Goal: Task Accomplishment & Management: Use online tool/utility

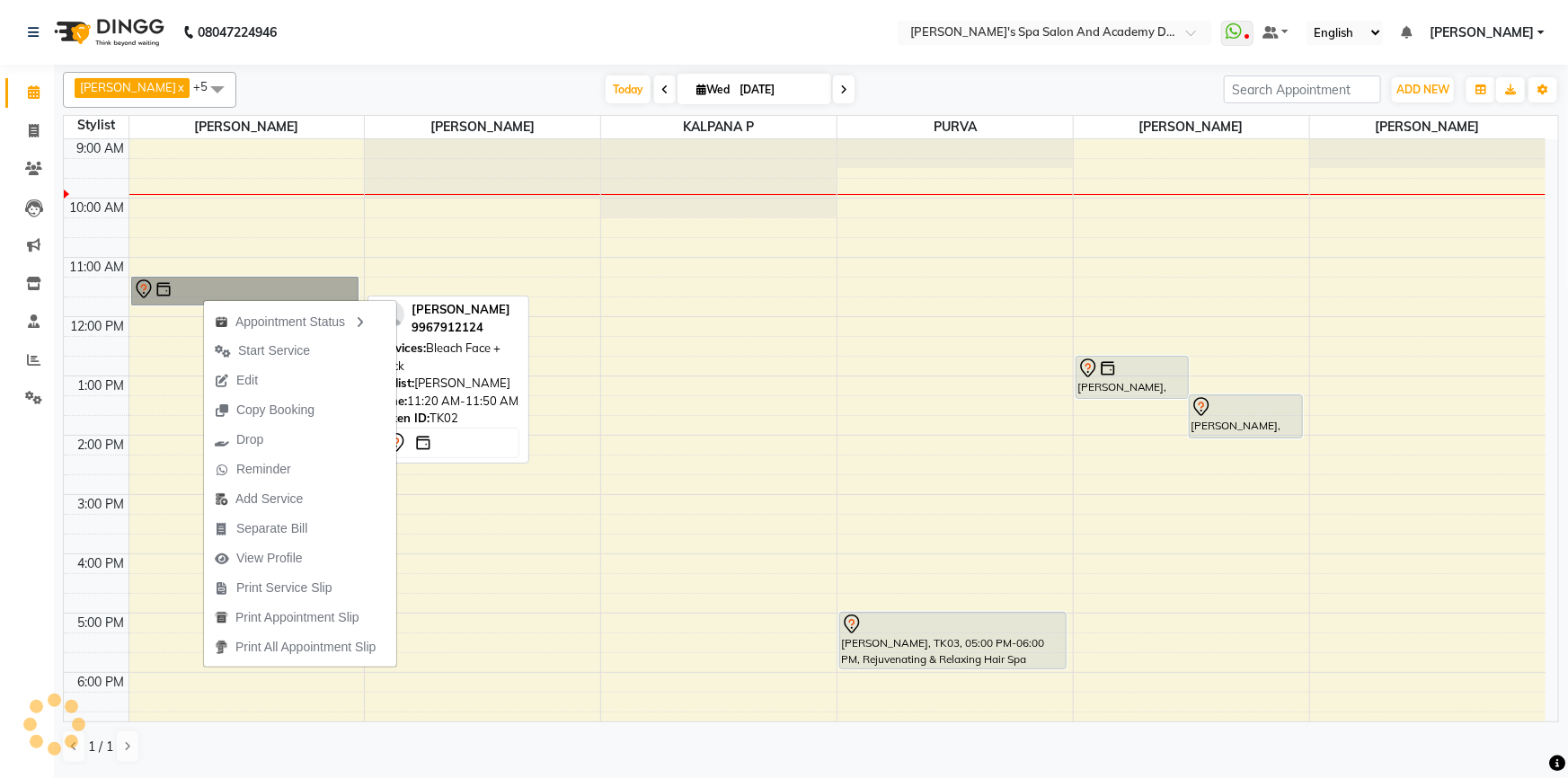
click at [182, 292] on link "[PERSON_NAME], TK02, 11:20 AM-11:50 AM, Bleach Face + Neck" at bounding box center [245, 290] width 227 height 29
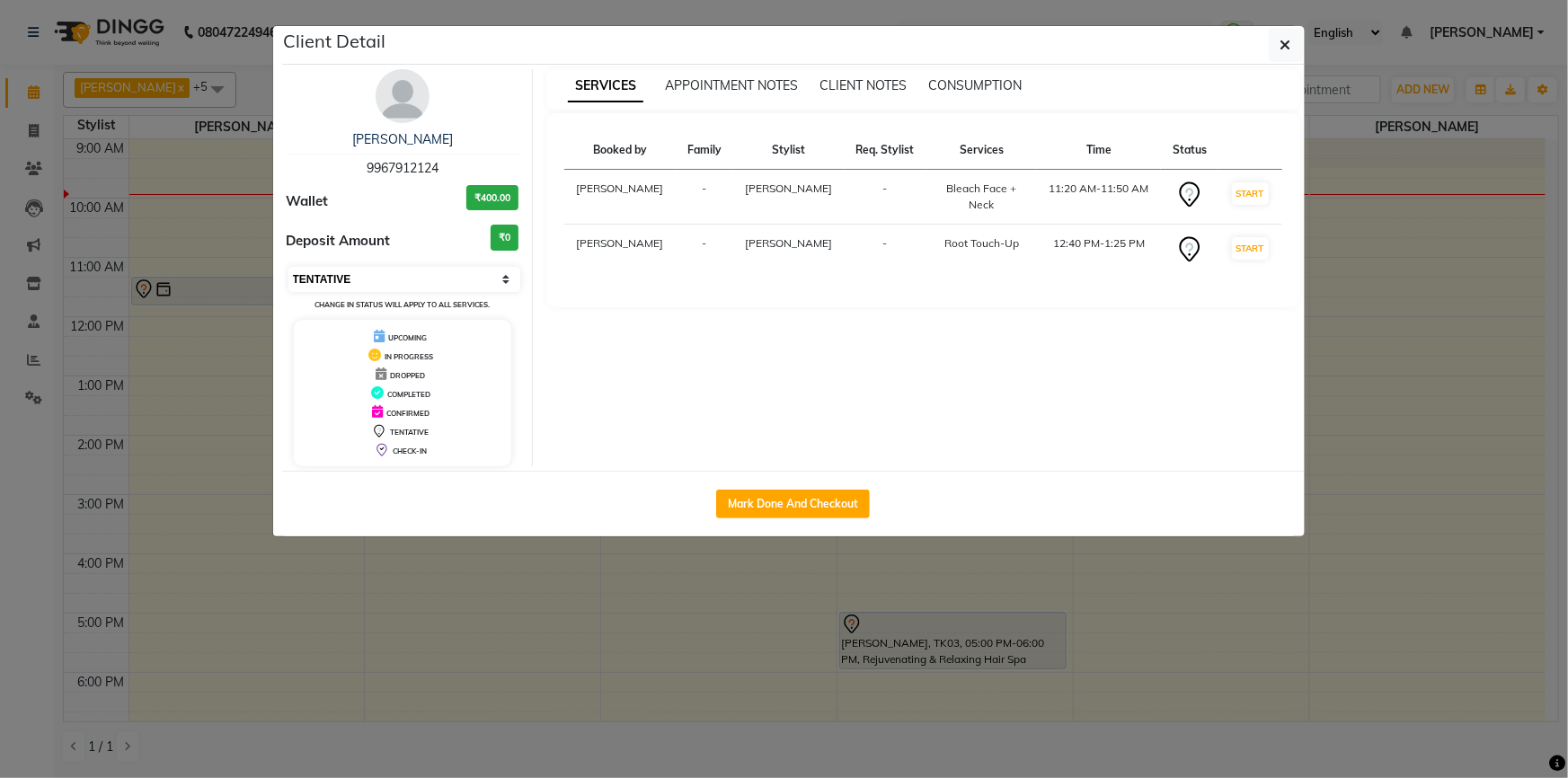
click at [386, 274] on select "Select IN SERVICE CONFIRMED TENTATIVE CHECK IN MARK DONE DROPPED UPCOMING" at bounding box center [404, 279] width 233 height 25
select select "6"
click at [289, 267] on select "Select IN SERVICE CONFIRMED TENTATIVE CHECK IN MARK DONE DROPPED UPCOMING" at bounding box center [404, 279] width 233 height 25
click at [439, 599] on ngb-modal-window "Client Detail [PERSON_NAME] 9967912124 Wallet ₹400.00 Deposit Amount ₹0 Select …" at bounding box center [784, 389] width 1568 height 778
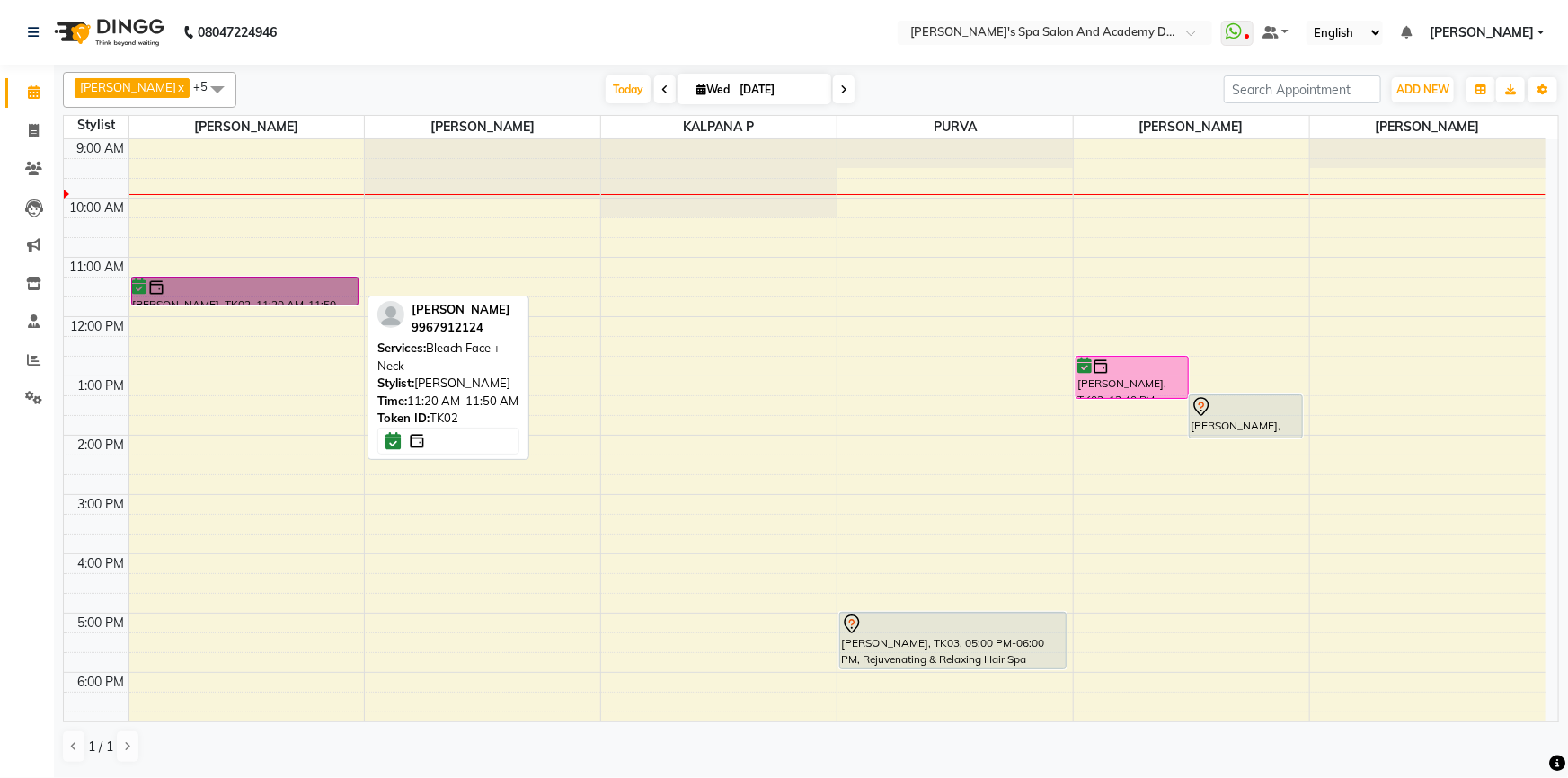
click at [207, 301] on div at bounding box center [245, 304] width 226 height 7
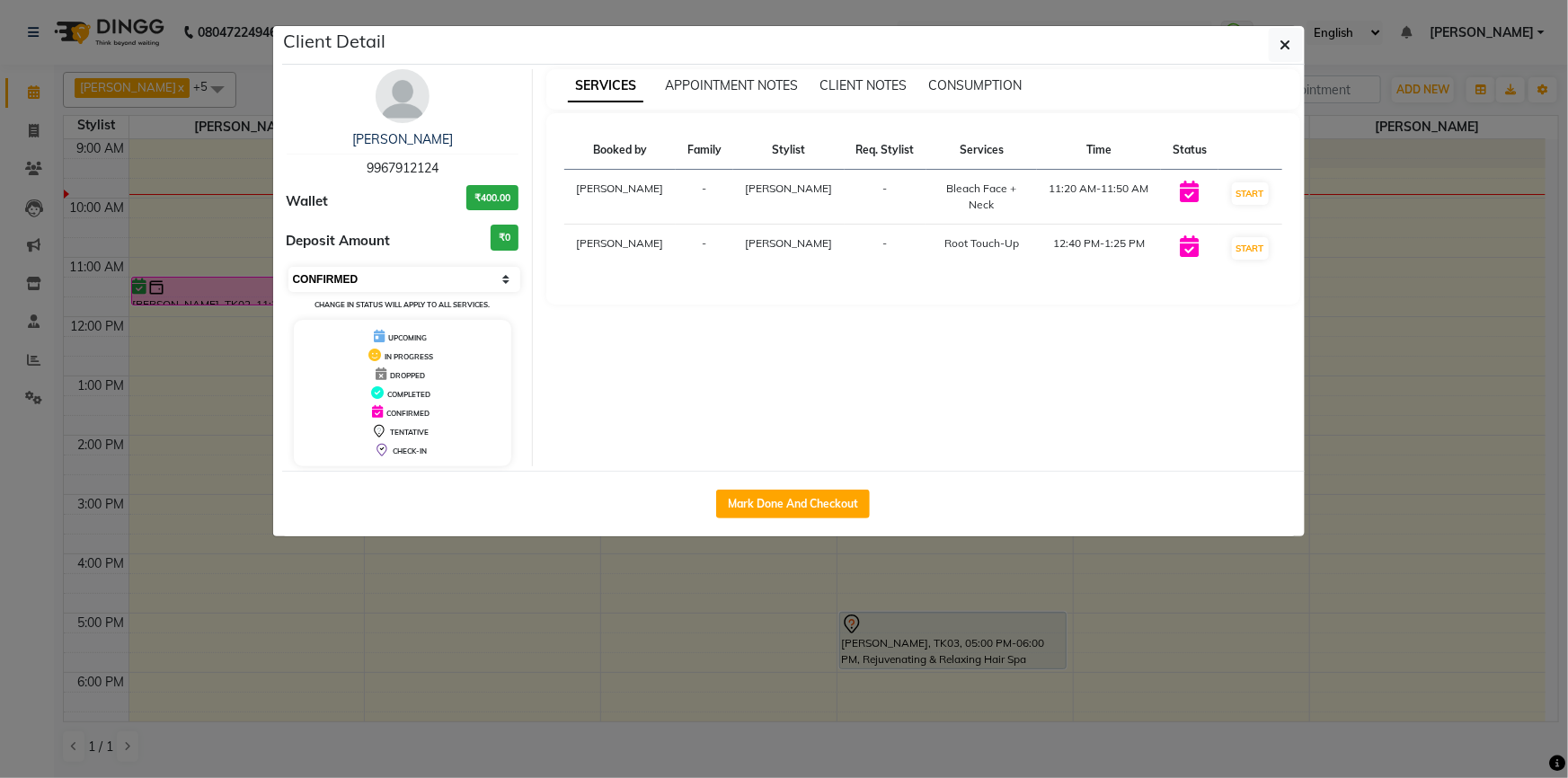
click at [348, 283] on select "Select IN SERVICE CONFIRMED TENTATIVE CHECK IN MARK DONE DROPPED UPCOMING" at bounding box center [404, 279] width 233 height 25
select select "8"
click at [289, 267] on select "Select IN SERVICE CONFIRMED TENTATIVE CHECK IN MARK DONE DROPPED UPCOMING" at bounding box center [404, 279] width 233 height 25
click at [1280, 43] on icon "button" at bounding box center [1286, 44] width 11 height 14
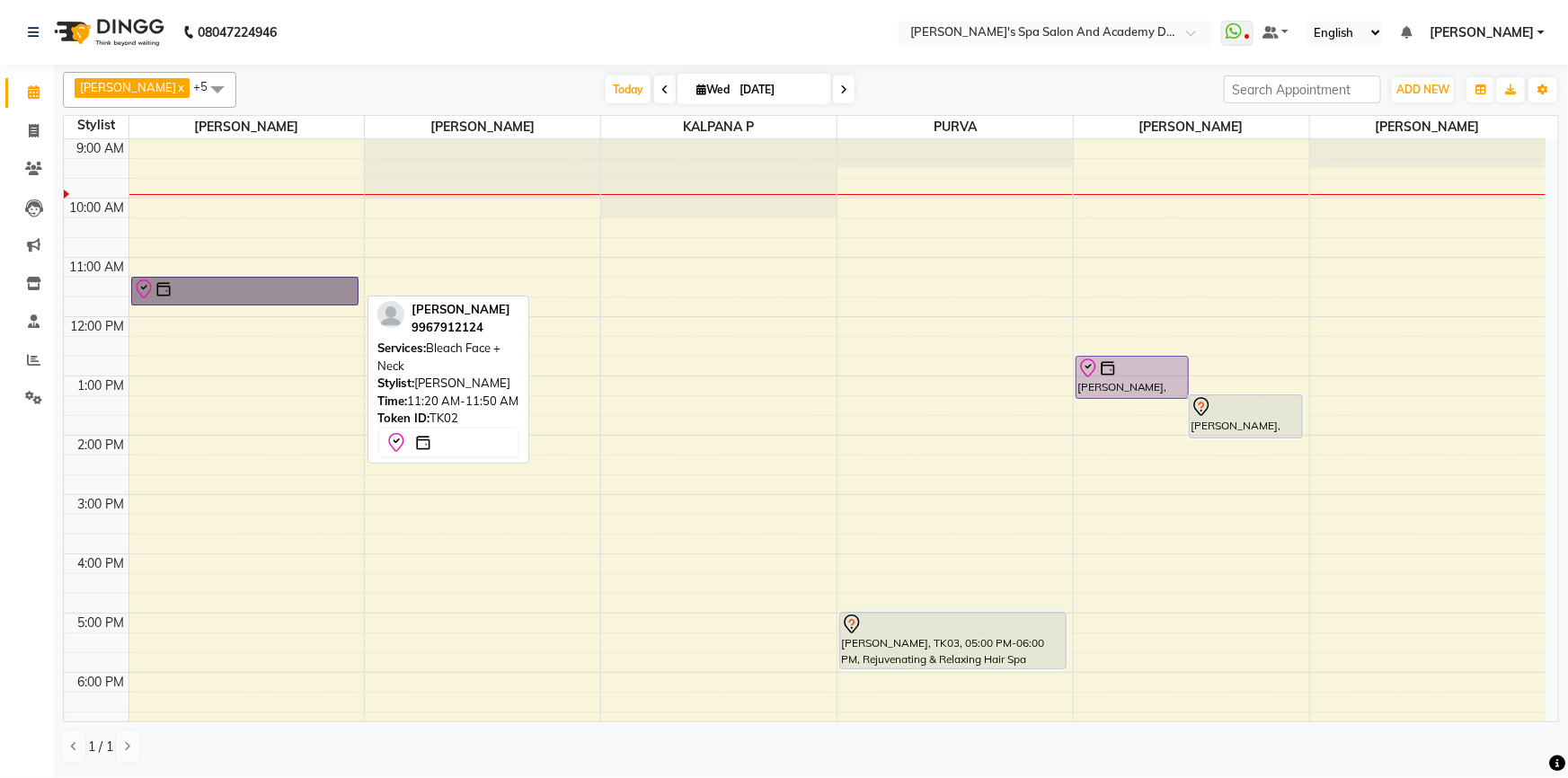
click at [236, 283] on link "[PERSON_NAME], TK02, 11:20 AM-11:50 AM, Bleach Face + Neck" at bounding box center [245, 290] width 227 height 29
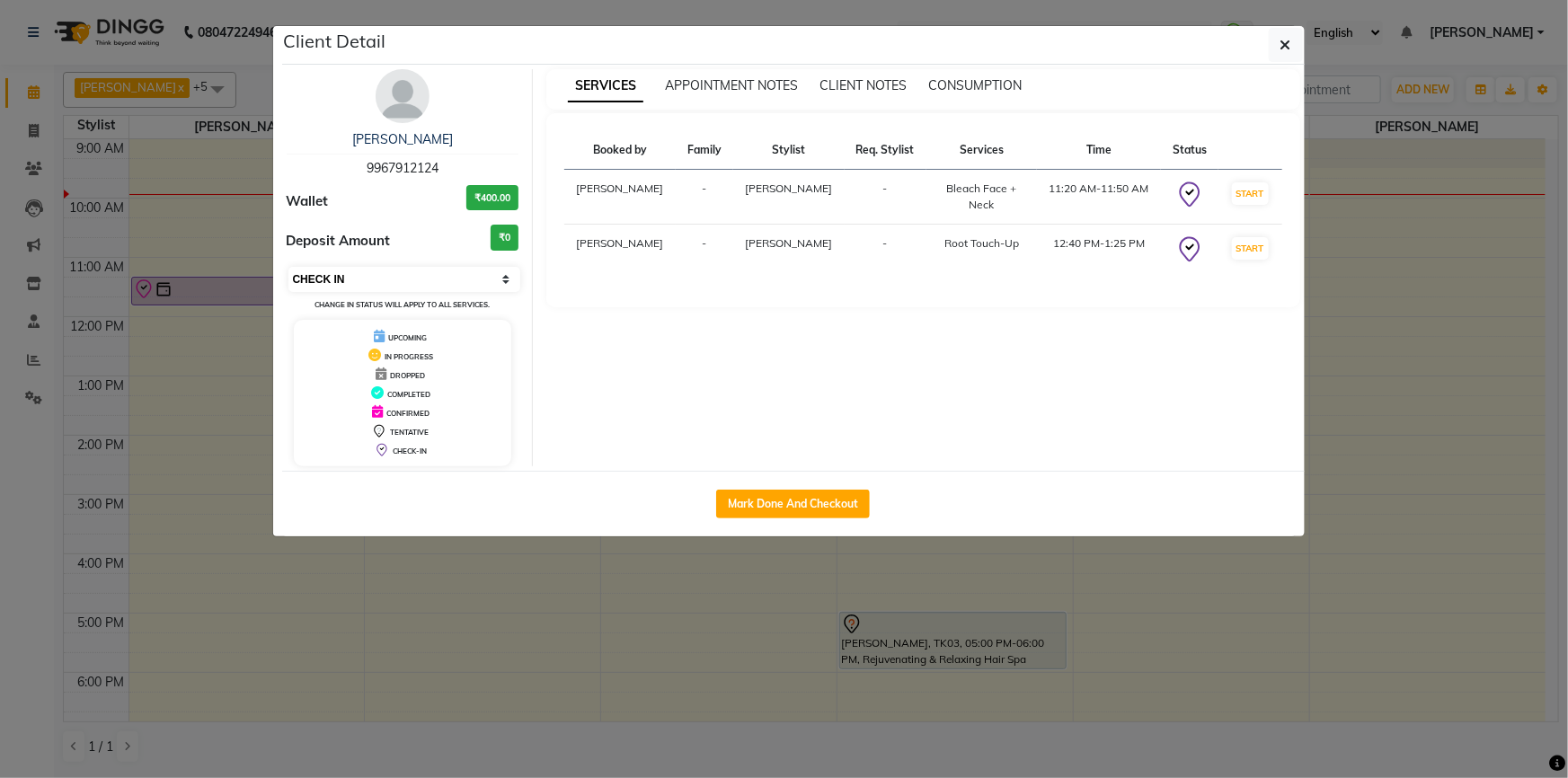
click at [383, 274] on select "Select IN SERVICE CONFIRMED TENTATIVE CHECK IN MARK DONE DROPPED UPCOMING" at bounding box center [404, 279] width 233 height 25
select select "6"
click at [289, 267] on select "Select IN SERVICE CONFIRMED TENTATIVE CHECK IN MARK DONE DROPPED UPCOMING" at bounding box center [404, 279] width 233 height 25
click at [492, 699] on ngb-modal-window "Client Detail [PERSON_NAME] 9967912124 Wallet ₹400.00 Deposit Amount ₹0 Select …" at bounding box center [784, 389] width 1568 height 778
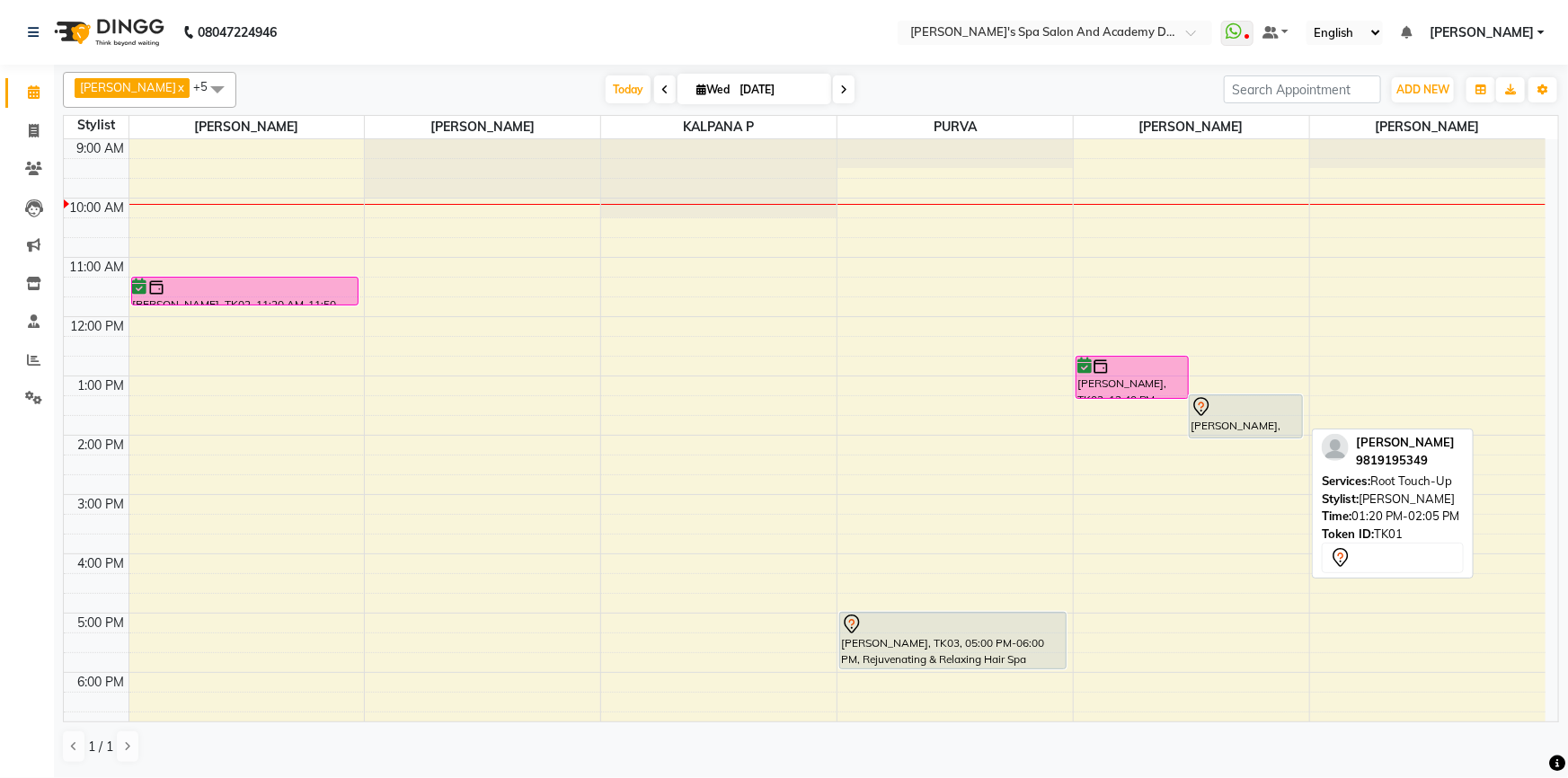
select select "6"
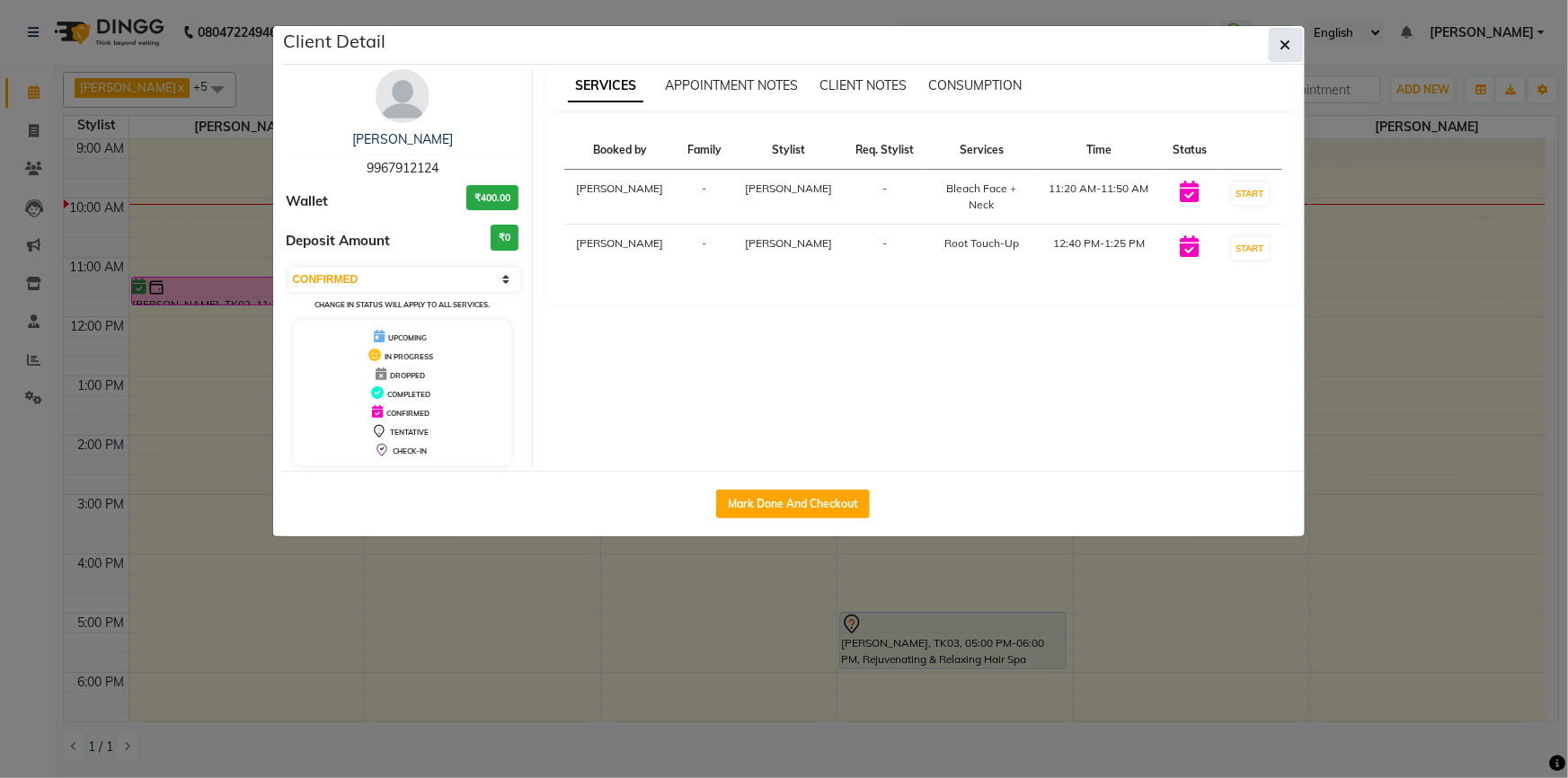
click at [1272, 48] on button "button" at bounding box center [1286, 45] width 35 height 35
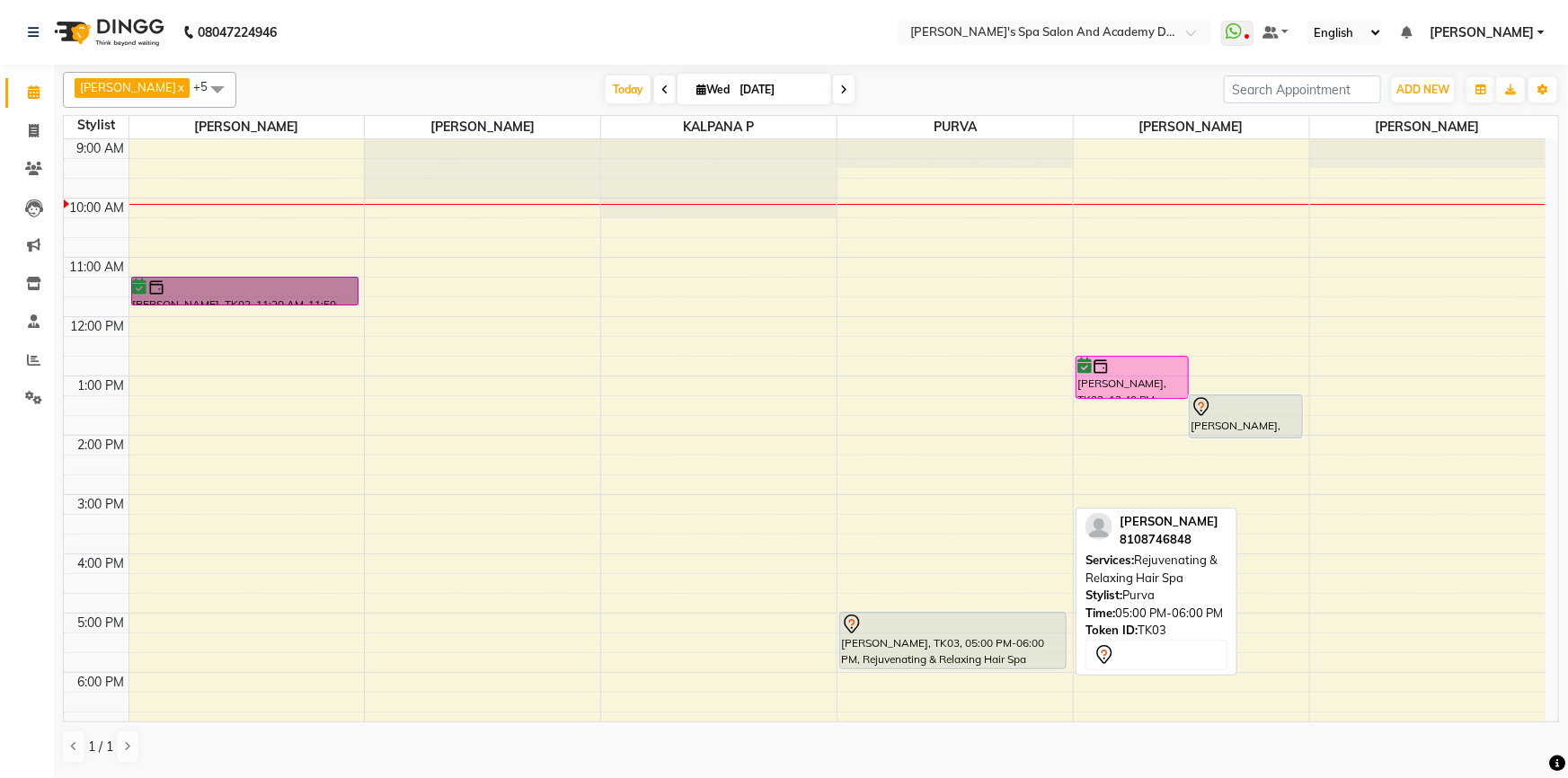
click at [969, 644] on div "[PERSON_NAME], TK03, 05:00 PM-06:00 PM, Rejuvenating & Relaxing Hair Spa" at bounding box center [954, 641] width 226 height 56
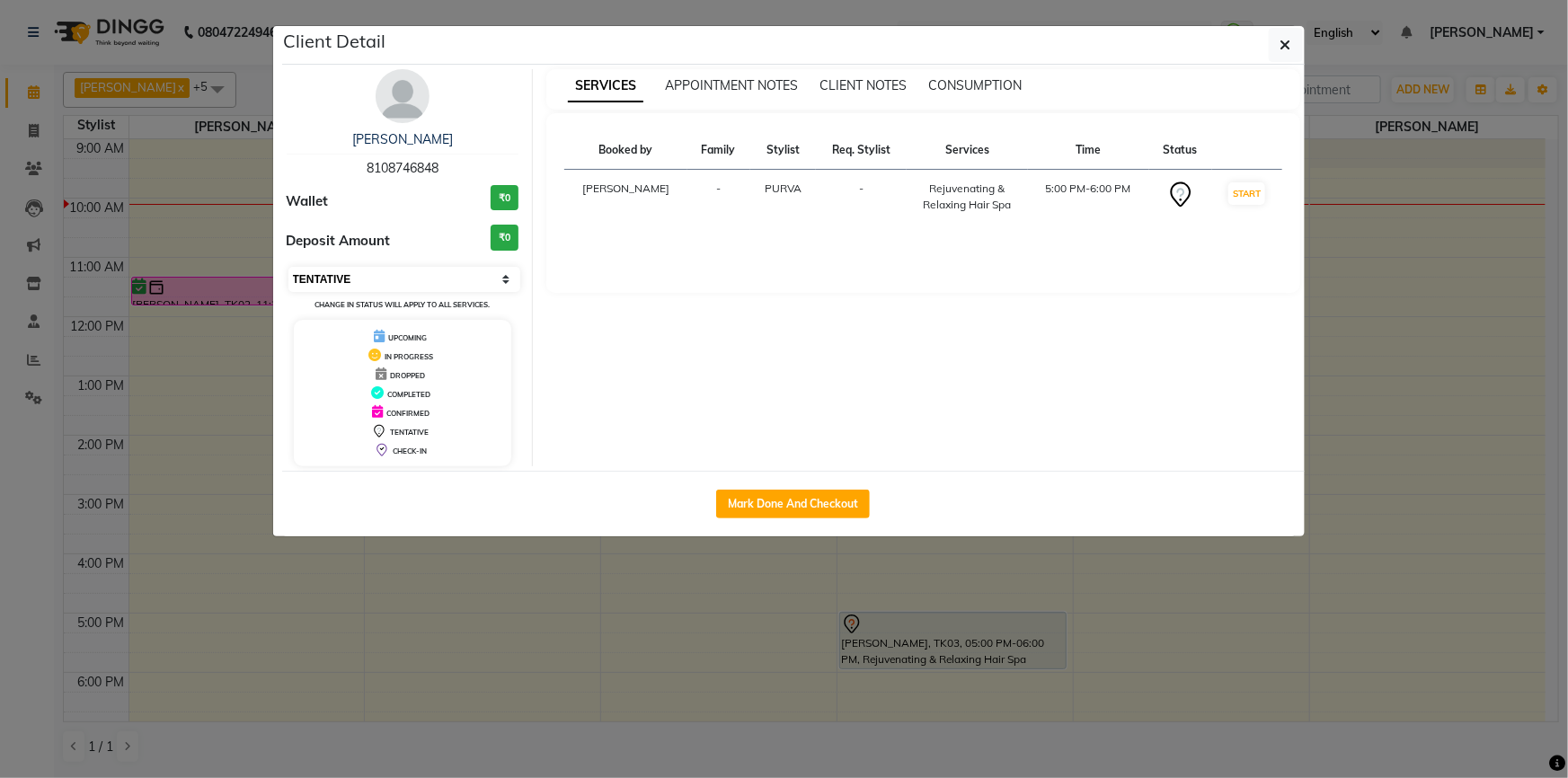
click at [382, 278] on select "Select IN SERVICE CONFIRMED TENTATIVE CHECK IN MARK DONE DROPPED UPCOMING" at bounding box center [404, 279] width 233 height 25
select select "6"
click at [289, 267] on select "Select IN SERVICE CONFIRMED TENTATIVE CHECK IN MARK DONE DROPPED UPCOMING" at bounding box center [404, 279] width 233 height 25
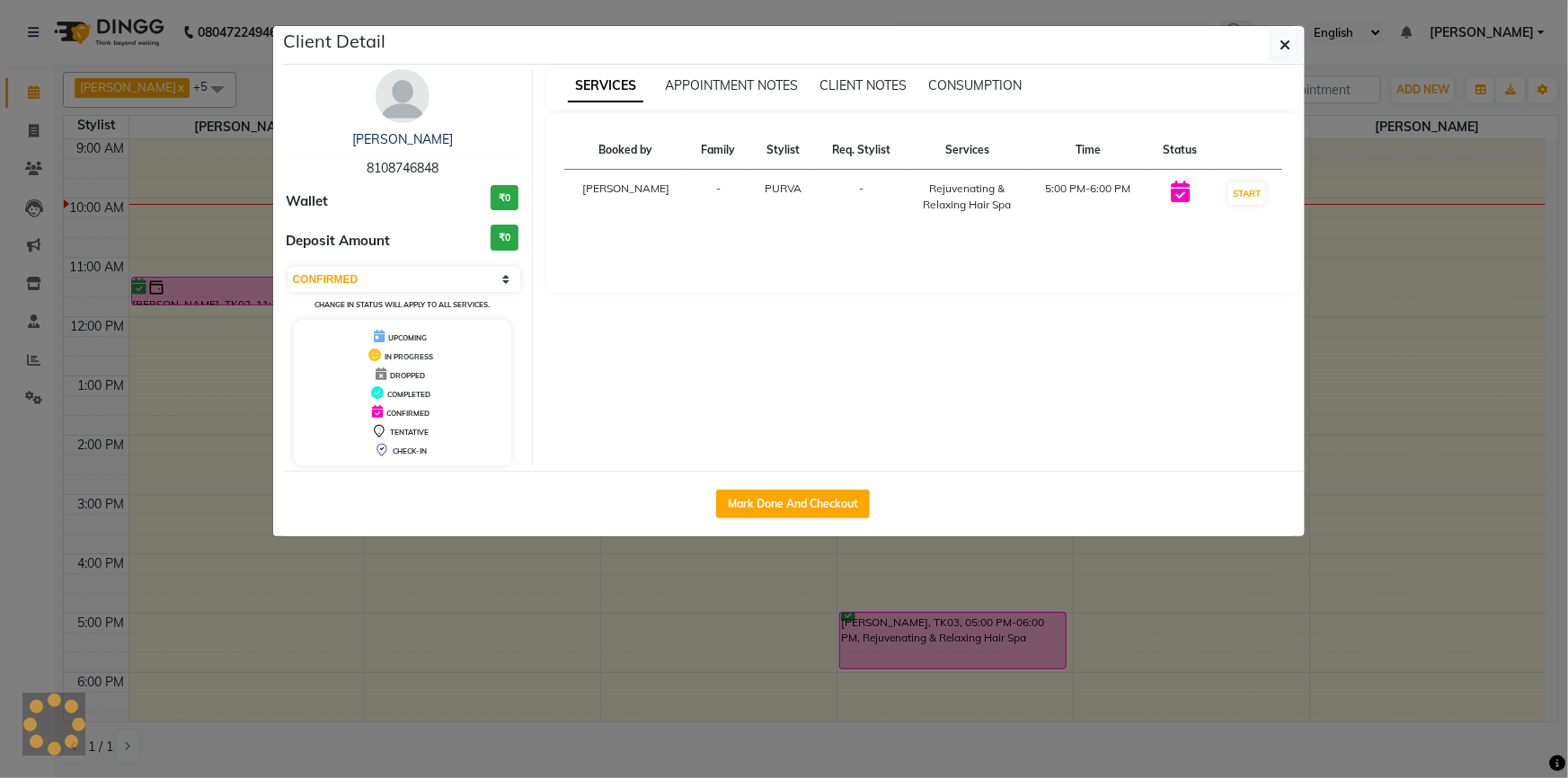
click at [508, 672] on ngb-modal-window "Client Detail [PERSON_NAME] 8108746848 Wallet ₹0 Deposit Amount ₹0 Select IN SE…" at bounding box center [784, 389] width 1568 height 778
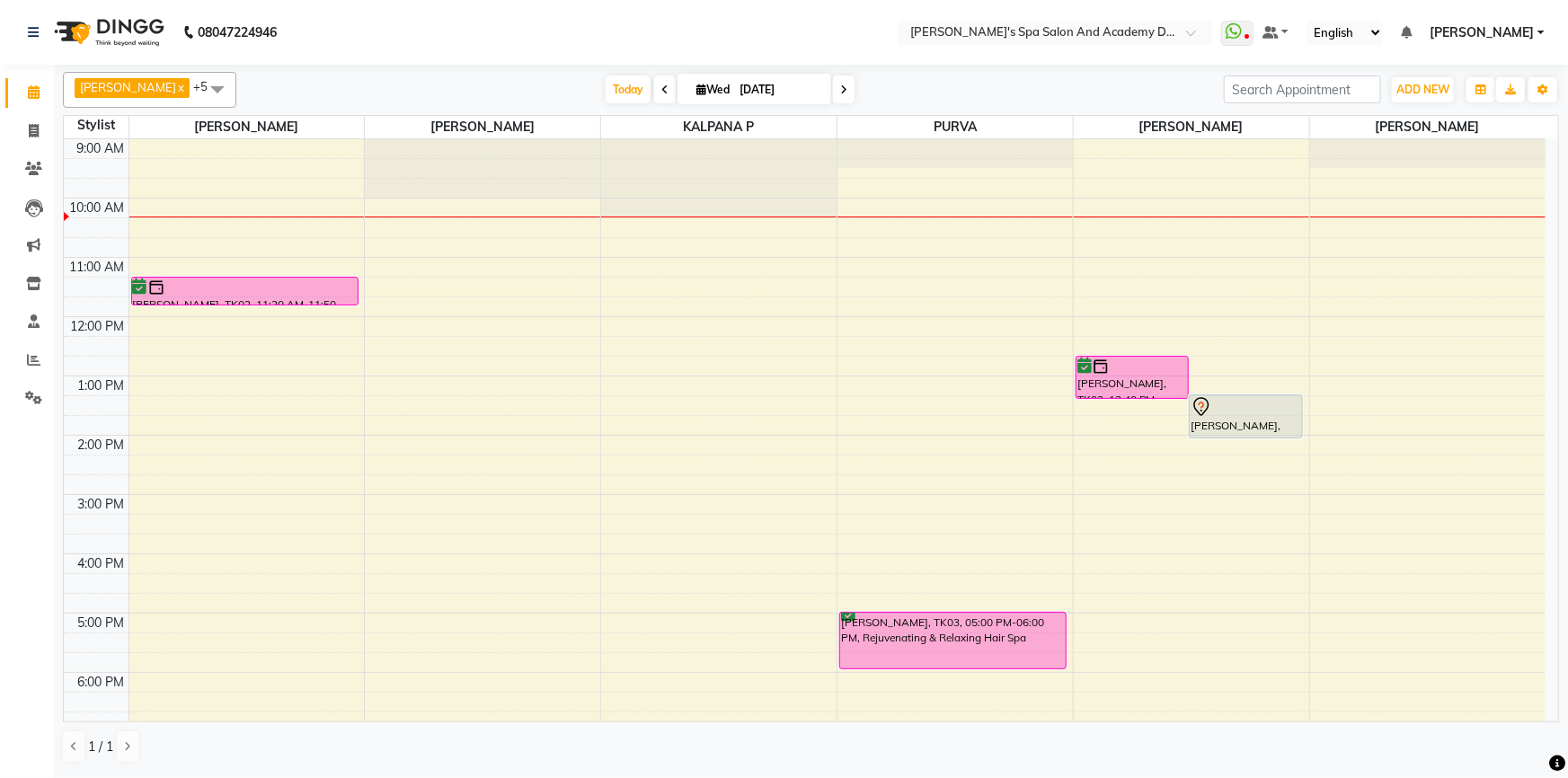
select select "6"
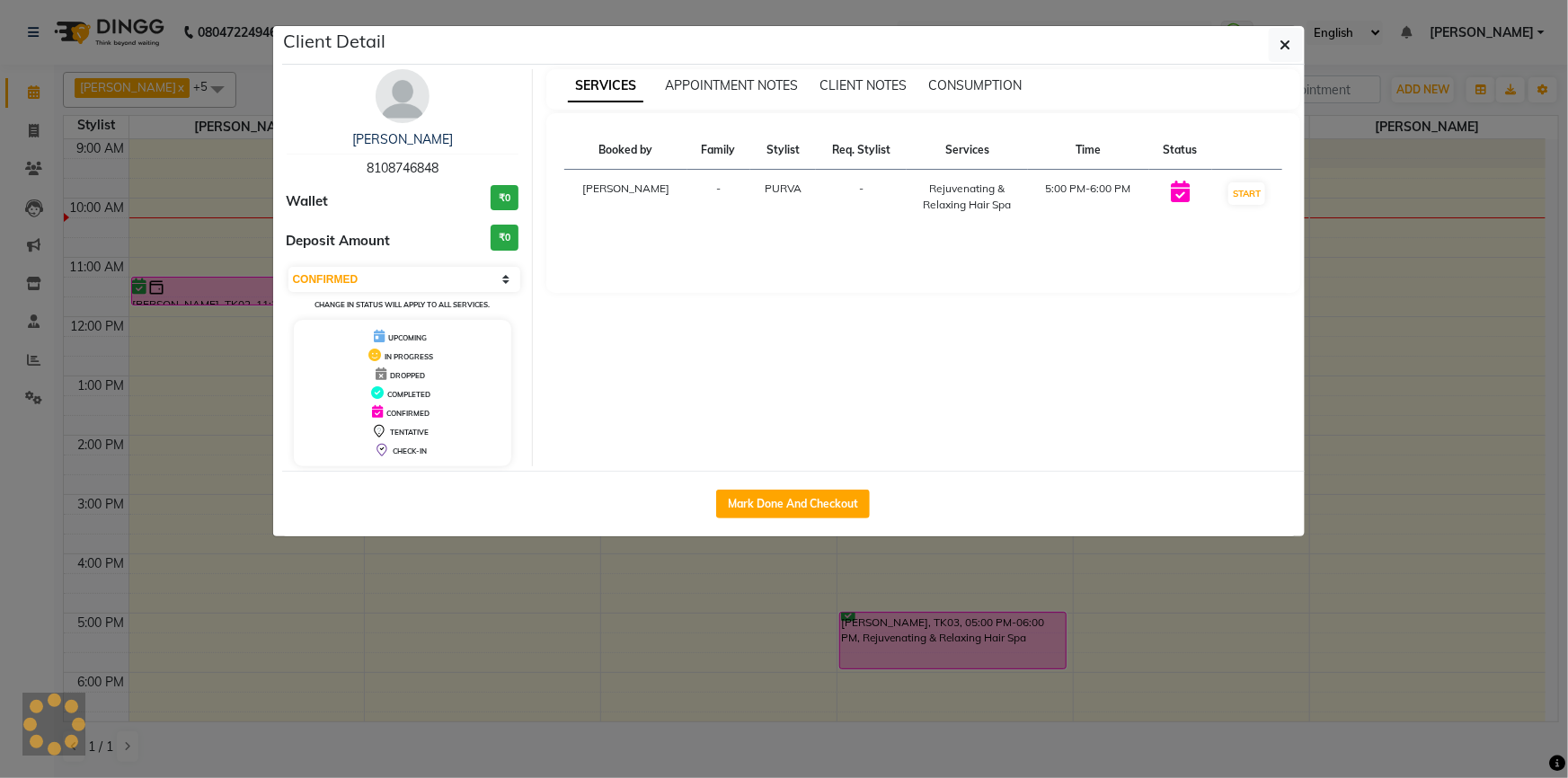
click at [1269, 28] on button "button" at bounding box center [1286, 45] width 35 height 35
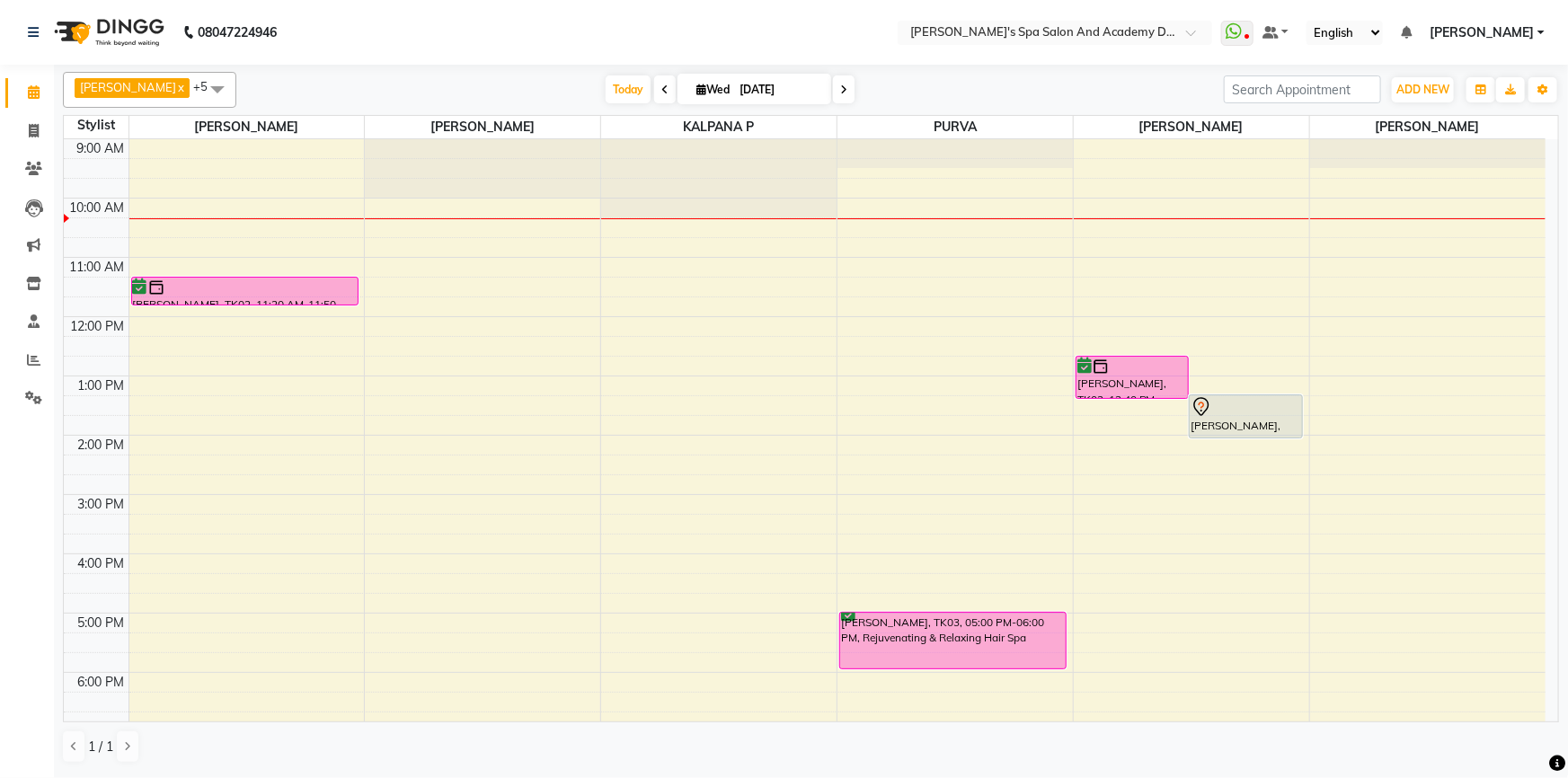
select select "6"
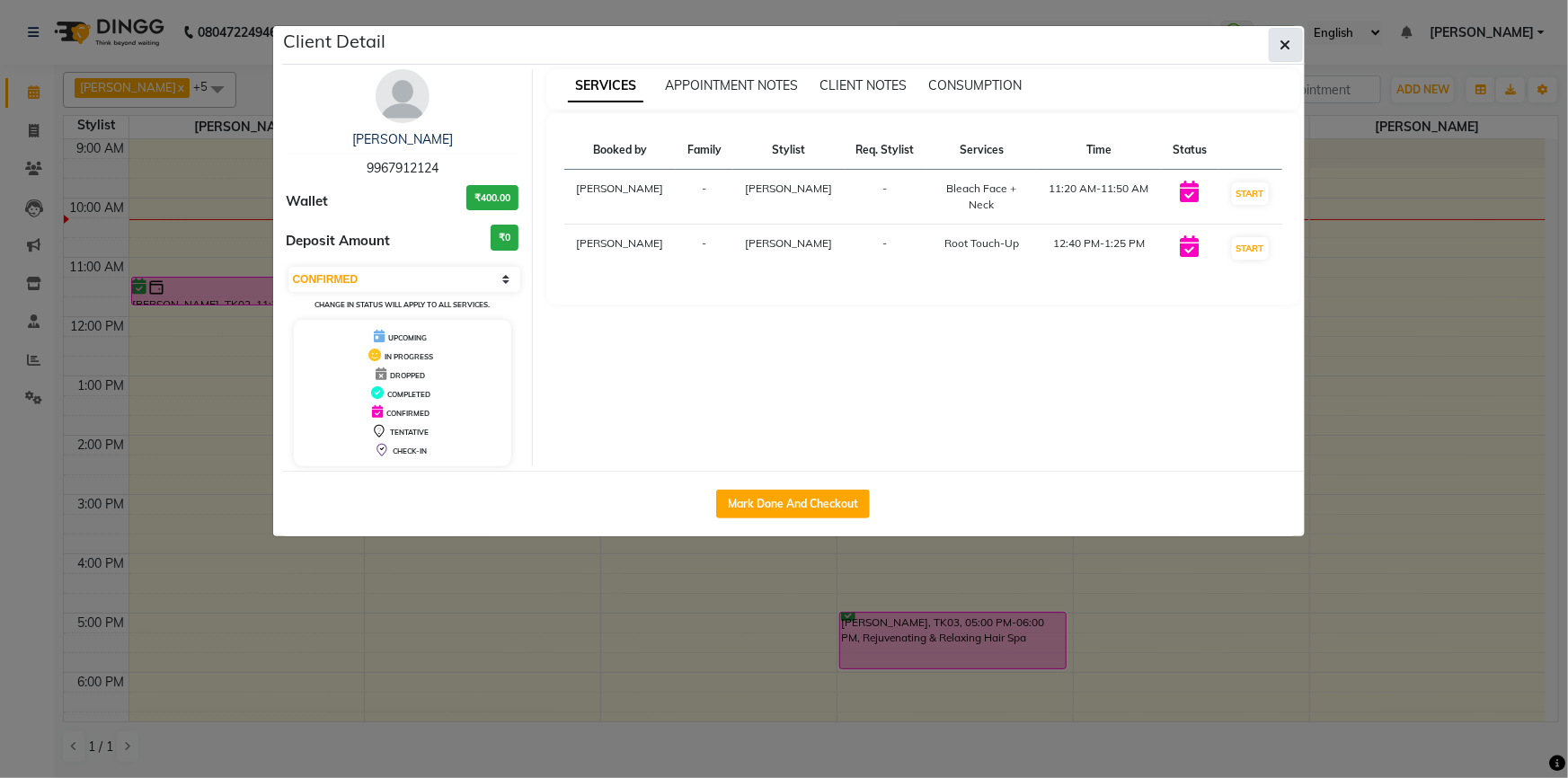
click at [1293, 53] on button "button" at bounding box center [1286, 45] width 35 height 35
